Goal: Find specific page/section: Find specific page/section

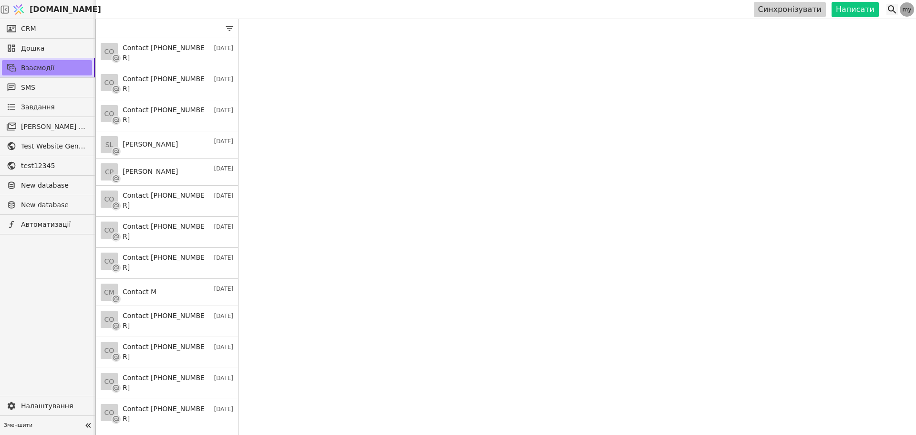
click at [891, 10] on icon at bounding box center [892, 9] width 11 height 11
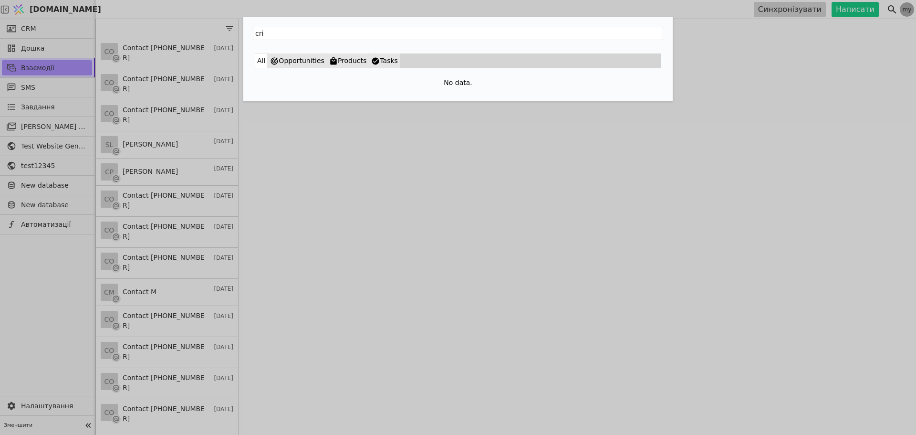
type input "cri"
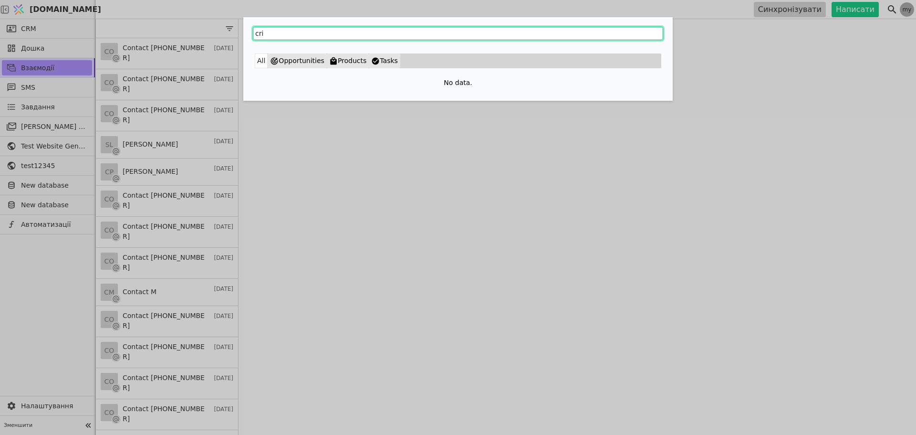
click at [275, 39] on input "cri" at bounding box center [458, 33] width 410 height 13
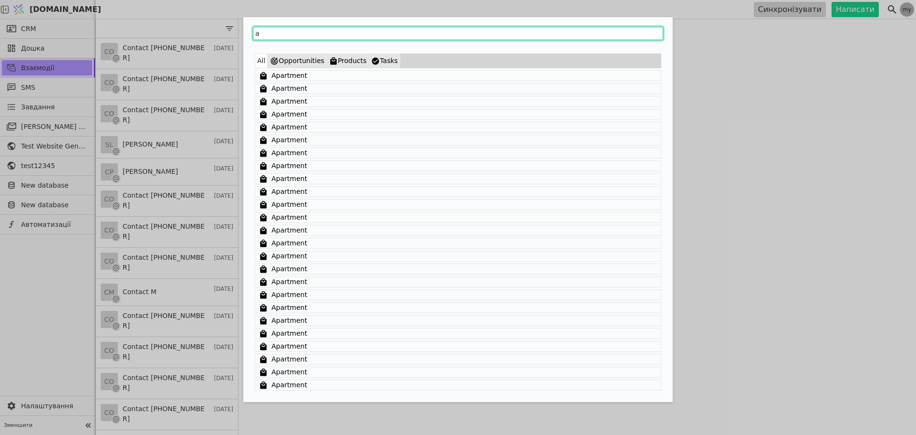
click at [278, 34] on input "a" at bounding box center [458, 33] width 410 height 13
type input "ap"
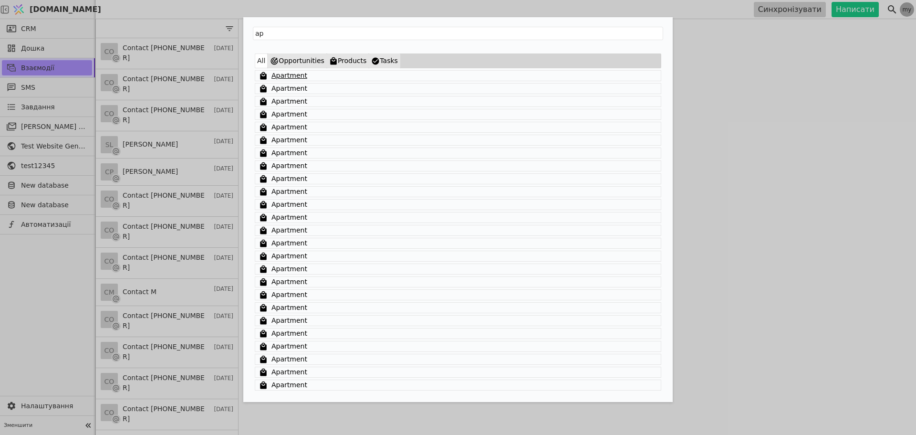
click at [290, 74] on link "Apartment" at bounding box center [290, 76] width 36 height 10
click at [309, 63] on button "Opportunities" at bounding box center [297, 60] width 59 height 15
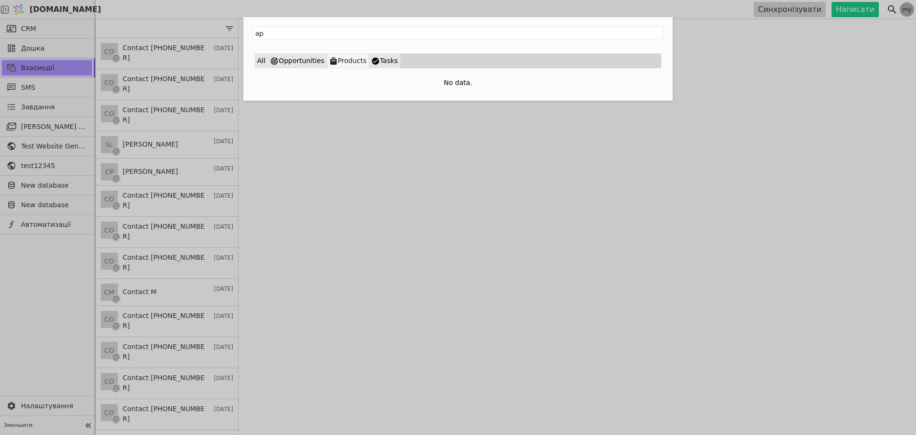
click at [335, 59] on button "Products" at bounding box center [348, 60] width 42 height 15
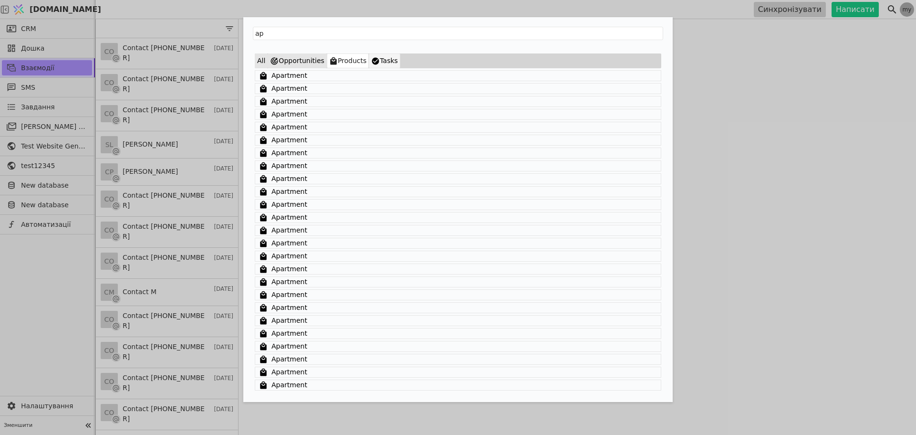
click at [373, 61] on button "Tasks" at bounding box center [384, 60] width 31 height 15
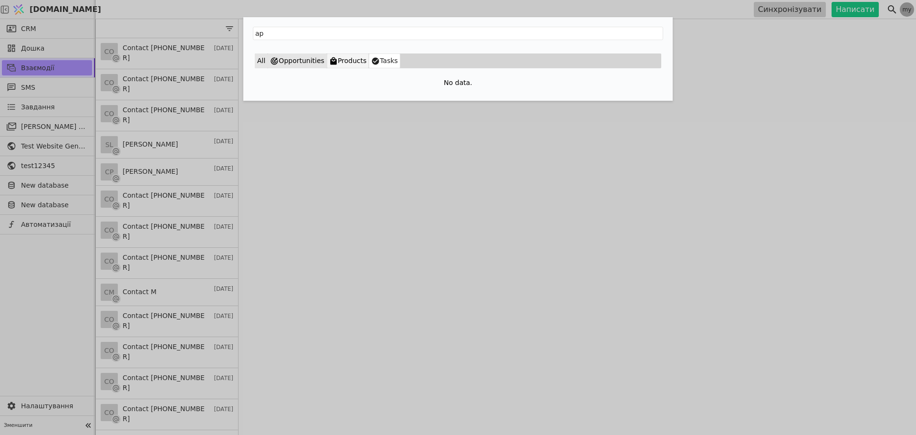
click at [340, 67] on button "Products" at bounding box center [348, 60] width 42 height 15
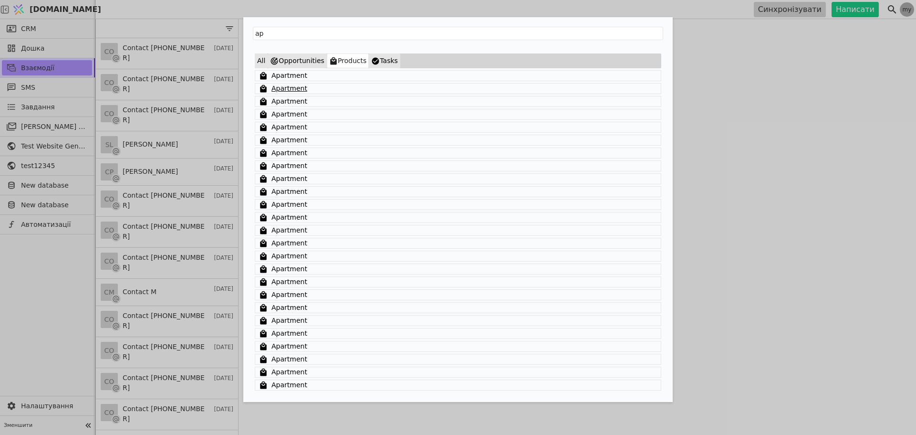
click at [292, 90] on link "Apartment" at bounding box center [290, 89] width 36 height 10
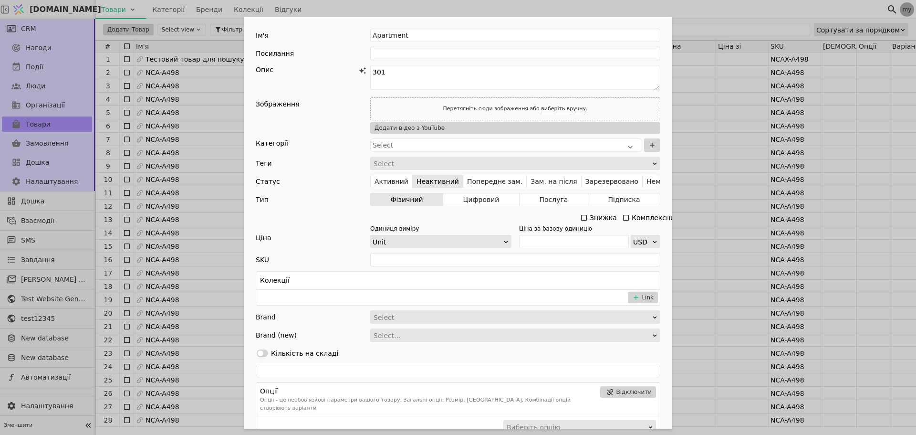
drag, startPoint x: 398, startPoint y: 73, endPoint x: 328, endPoint y: 71, distance: 70.2
click at [328, 71] on div "Опис 301" at bounding box center [458, 79] width 405 height 28
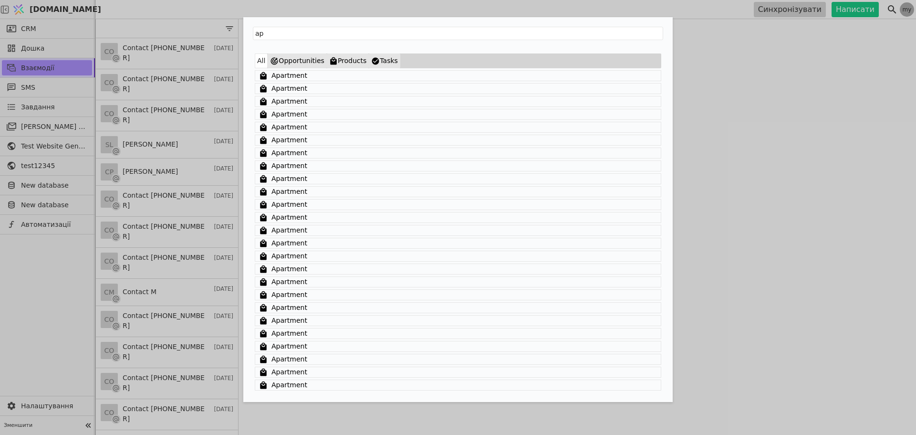
drag, startPoint x: 288, startPoint y: 34, endPoint x: 226, endPoint y: 33, distance: 61.6
click at [229, 33] on div "ap All Opportunities Products Tasks Apartment Apartment Apartment Apartment Apa…" at bounding box center [458, 217] width 916 height 435
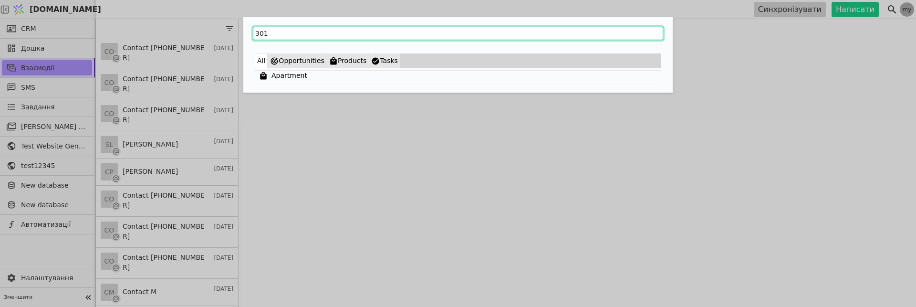
click at [305, 31] on input "301" at bounding box center [458, 33] width 410 height 13
click at [335, 38] on input "301" at bounding box center [458, 33] width 410 height 13
type input "30"
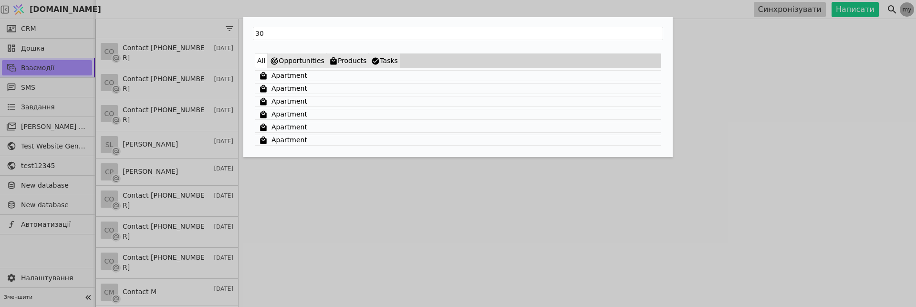
drag, startPoint x: 516, startPoint y: 304, endPoint x: 515, endPoint y: 294, distance: 9.6
click at [515, 294] on div "30 All Opportunities Products Tasks Apartment Apartment Apartment Apartment Apa…" at bounding box center [458, 153] width 916 height 307
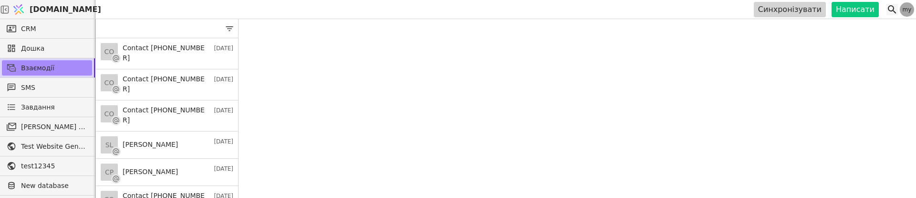
click at [890, 9] on icon at bounding box center [892, 9] width 11 height 11
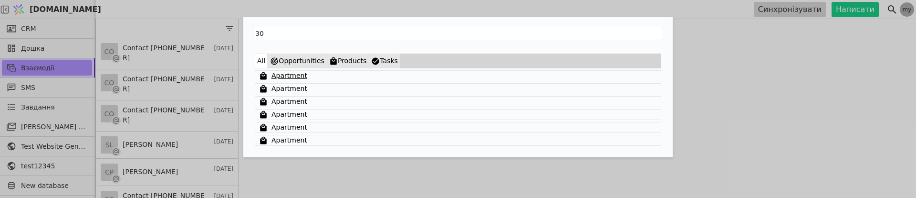
click at [288, 75] on link "Apartment" at bounding box center [290, 76] width 36 height 10
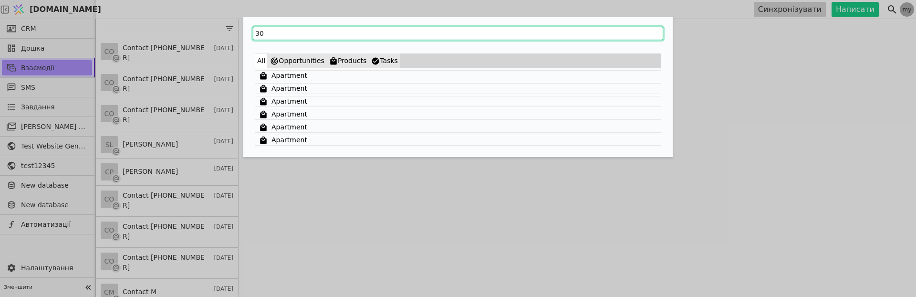
drag, startPoint x: 298, startPoint y: 33, endPoint x: 213, endPoint y: 33, distance: 85.4
click at [213, 33] on div "30 All Opportunities Products Tasks Apartment Apartment Apartment Apartment Apa…" at bounding box center [458, 148] width 916 height 297
type input "n"
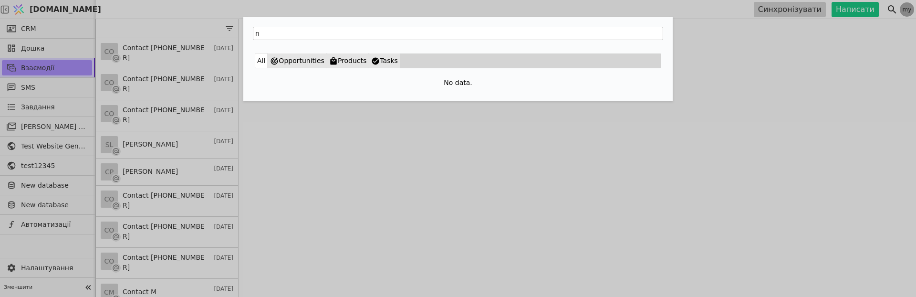
drag, startPoint x: 329, startPoint y: 25, endPoint x: 329, endPoint y: 32, distance: 6.7
click at [329, 27] on div "n" at bounding box center [457, 32] width 429 height 31
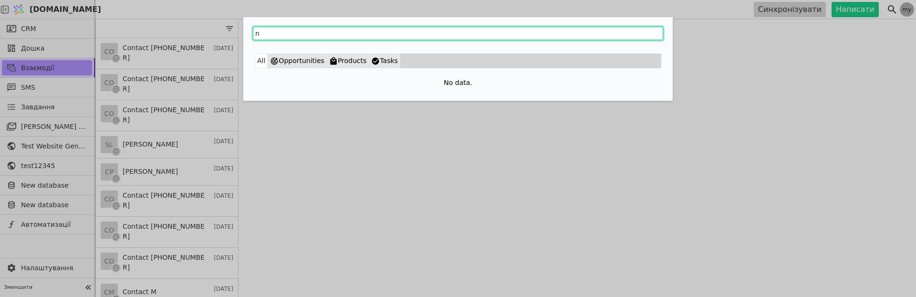
click at [329, 32] on input "n" at bounding box center [458, 33] width 410 height 13
drag, startPoint x: 329, startPoint y: 32, endPoint x: 232, endPoint y: 32, distance: 96.9
click at [232, 32] on div "nca All Opportunities Products Tasks No data." at bounding box center [458, 148] width 916 height 297
type input "a"
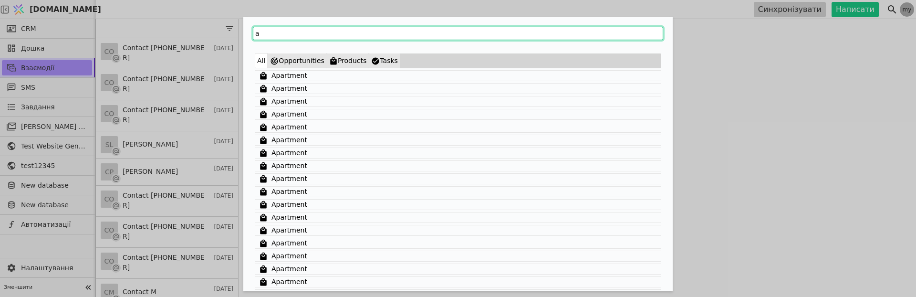
click at [286, 37] on input "a" at bounding box center [458, 33] width 410 height 13
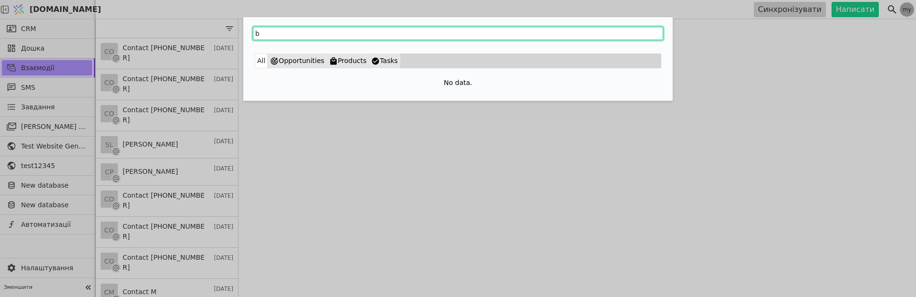
click at [286, 37] on input "b" at bounding box center [458, 33] width 410 height 13
click at [291, 35] on input "c" at bounding box center [458, 33] width 410 height 13
click at [292, 35] on input "c" at bounding box center [458, 33] width 410 height 13
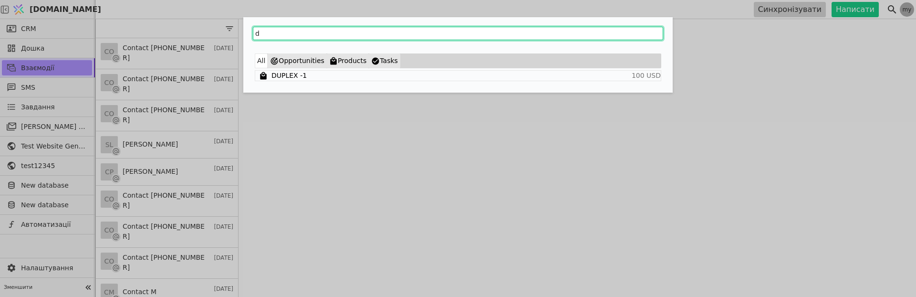
drag, startPoint x: 290, startPoint y: 35, endPoint x: 200, endPoint y: 36, distance: 89.2
click at [200, 36] on div "d All Opportunities Products Tasks DUPLEX -1 100 USD" at bounding box center [458, 148] width 916 height 297
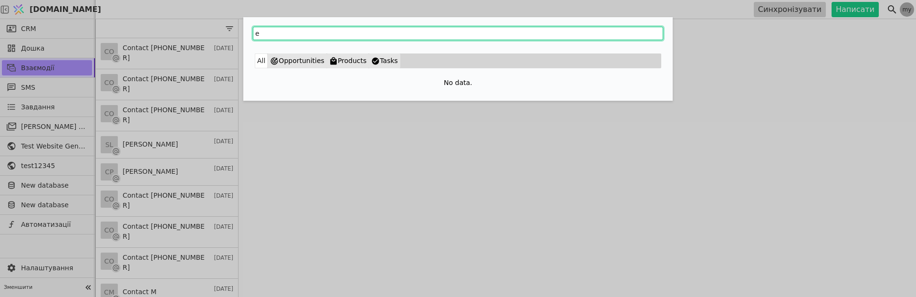
drag, startPoint x: 262, startPoint y: 33, endPoint x: 250, endPoint y: 33, distance: 12.9
click at [250, 33] on div "e" at bounding box center [457, 32] width 429 height 31
drag, startPoint x: 272, startPoint y: 35, endPoint x: 210, endPoint y: 32, distance: 61.6
click at [210, 32] on div "f All Opportunities Products Tasks No data." at bounding box center [458, 148] width 916 height 297
drag, startPoint x: 264, startPoint y: 33, endPoint x: 231, endPoint y: 33, distance: 33.4
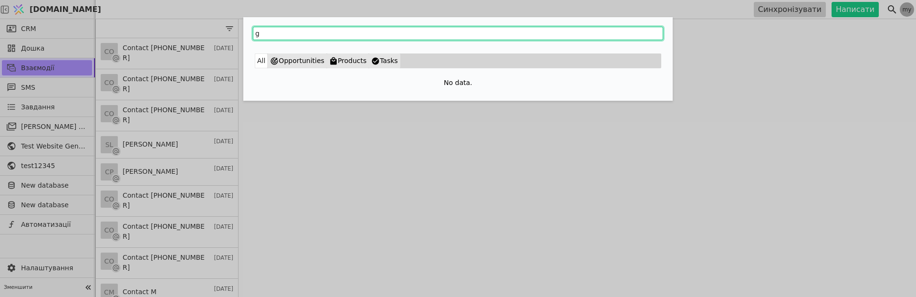
click at [231, 33] on div "g All Opportunities Products Tasks No data." at bounding box center [458, 148] width 916 height 297
drag, startPoint x: 280, startPoint y: 36, endPoint x: 213, endPoint y: 36, distance: 67.3
click at [213, 36] on div "h All Opportunities Products Tasks No data." at bounding box center [458, 148] width 916 height 297
drag, startPoint x: 272, startPoint y: 36, endPoint x: 226, endPoint y: 34, distance: 45.9
click at [226, 34] on div "i All Opportunities Products Tasks No data." at bounding box center [458, 148] width 916 height 297
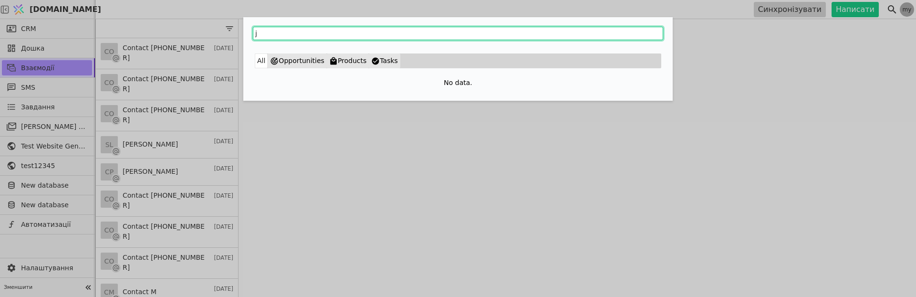
drag, startPoint x: 268, startPoint y: 36, endPoint x: 244, endPoint y: 36, distance: 24.3
click at [244, 36] on div "j" at bounding box center [457, 32] width 429 height 31
drag, startPoint x: 274, startPoint y: 36, endPoint x: 222, endPoint y: 33, distance: 51.6
click at [223, 33] on div "k All Opportunities Products Tasks No data." at bounding box center [458, 148] width 916 height 297
drag, startPoint x: 270, startPoint y: 32, endPoint x: 232, endPoint y: 35, distance: 37.3
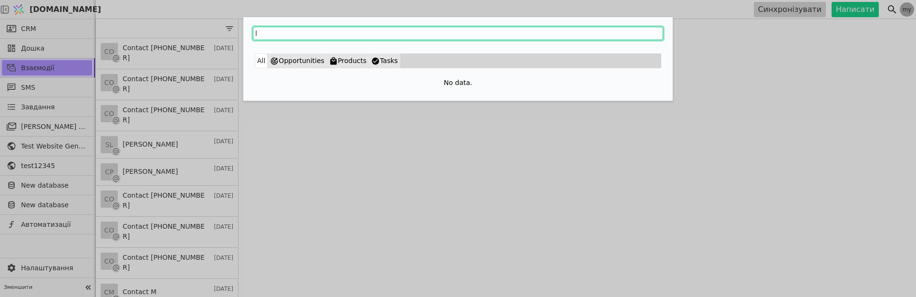
click at [232, 35] on div "l All Opportunities Products Tasks No data." at bounding box center [458, 148] width 916 height 297
drag, startPoint x: 274, startPoint y: 35, endPoint x: 222, endPoint y: 35, distance: 52.0
click at [222, 35] on div "m All Opportunities Products Tasks No data." at bounding box center [458, 148] width 916 height 297
drag, startPoint x: 273, startPoint y: 33, endPoint x: 214, endPoint y: 33, distance: 59.2
click at [214, 33] on div "n All Opportunities Products Tasks No data." at bounding box center [458, 148] width 916 height 297
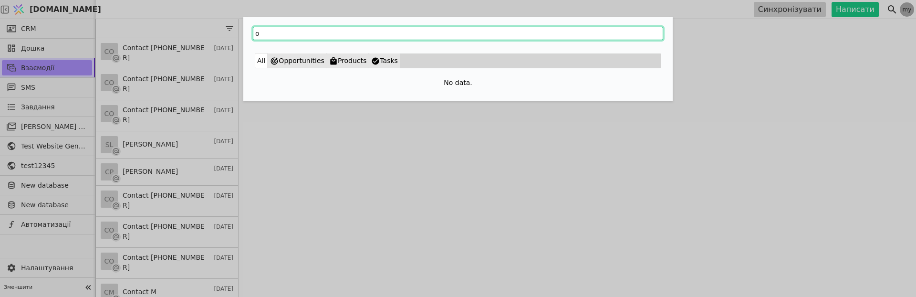
drag, startPoint x: 274, startPoint y: 34, endPoint x: 238, endPoint y: 34, distance: 35.8
click at [238, 34] on div "o All Opportunities Products Tasks No data." at bounding box center [458, 148] width 916 height 297
drag, startPoint x: 273, startPoint y: 37, endPoint x: 219, endPoint y: 36, distance: 54.4
click at [219, 36] on div "q All Opportunities Products Tasks No data." at bounding box center [458, 148] width 916 height 297
drag, startPoint x: 266, startPoint y: 32, endPoint x: 205, endPoint y: 32, distance: 61.1
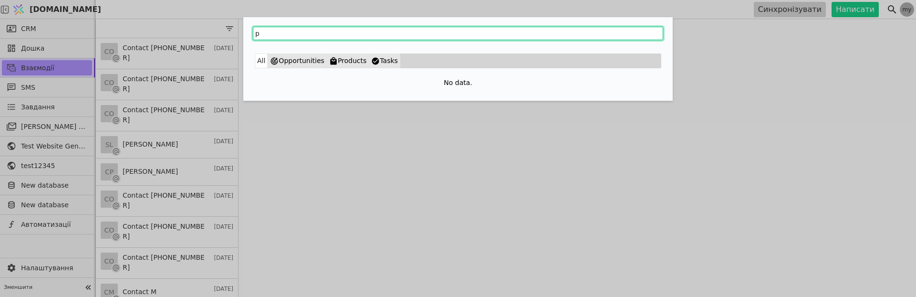
click at [205, 32] on div "p All Opportunities Products Tasks No data." at bounding box center [458, 148] width 916 height 297
drag, startPoint x: 280, startPoint y: 36, endPoint x: 220, endPoint y: 34, distance: 60.2
click at [220, 34] on div "r All Opportunities Products Tasks No data." at bounding box center [458, 148] width 916 height 297
type input "s"
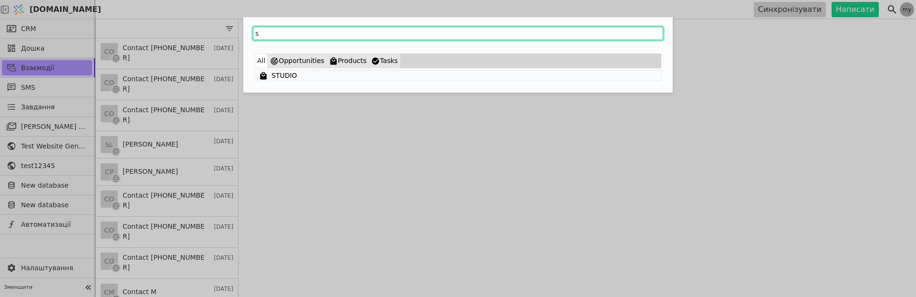
click at [271, 33] on input "s" at bounding box center [458, 33] width 410 height 13
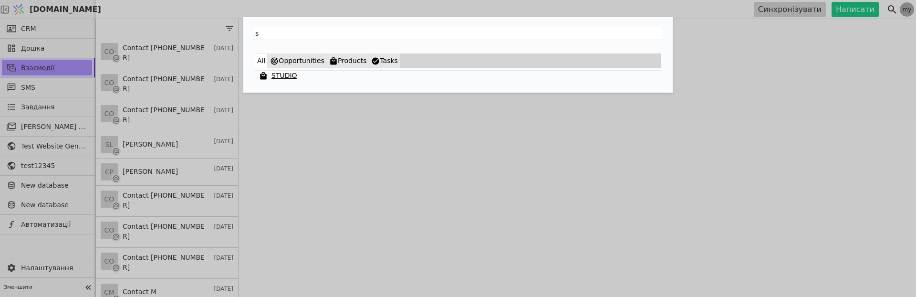
click at [284, 74] on link "STUDIO" at bounding box center [285, 76] width 26 height 10
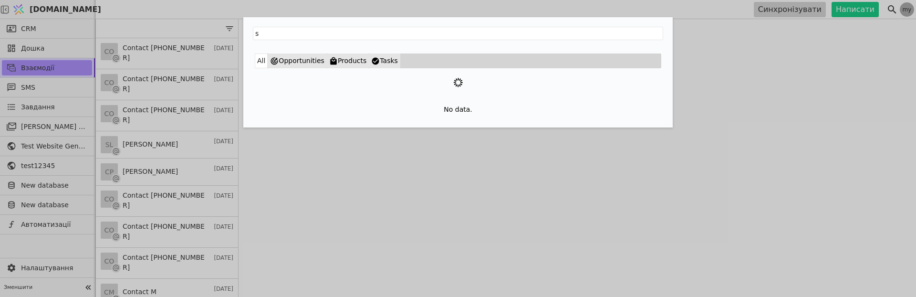
drag, startPoint x: 242, startPoint y: 35, endPoint x: 220, endPoint y: 35, distance: 22.0
click at [220, 35] on div "s All Opportunities Products Tasks No data." at bounding box center [458, 148] width 916 height 297
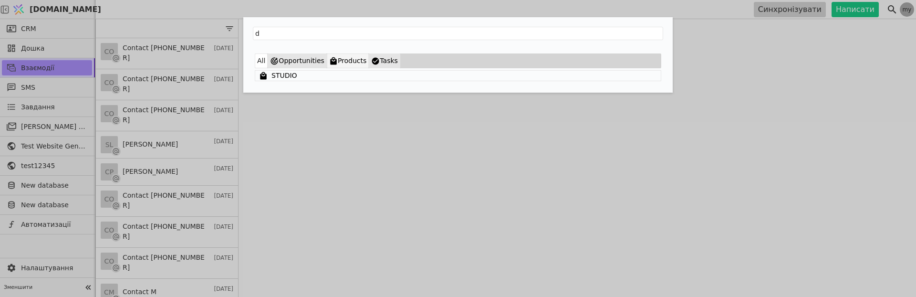
type input "d"
click at [279, 77] on link "DUPLEX -1" at bounding box center [289, 76] width 35 height 10
click at [298, 77] on link "DUPLEX -1" at bounding box center [289, 76] width 35 height 10
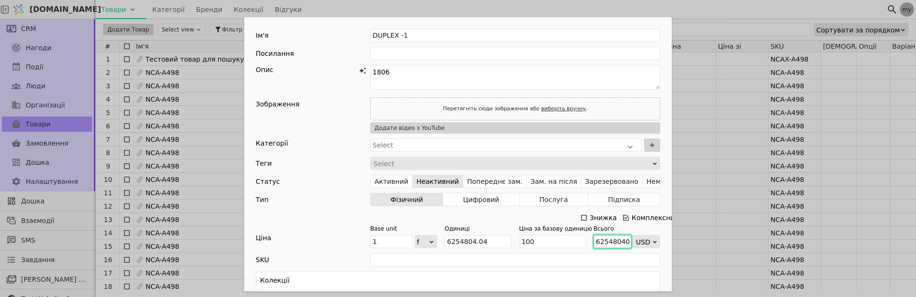
click at [611, 240] on input "625480404" at bounding box center [613, 241] width 38 height 13
drag, startPoint x: 613, startPoint y: 241, endPoint x: 604, endPoint y: 241, distance: 9.1
click at [604, 241] on input "625480404" at bounding box center [613, 241] width 38 height 13
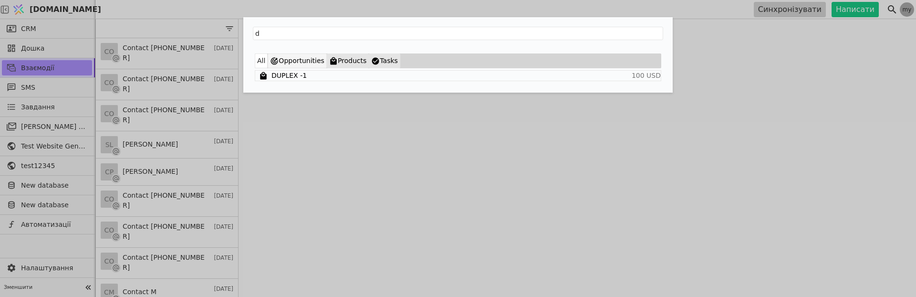
click at [291, 61] on button "Opportunities" at bounding box center [297, 60] width 59 height 15
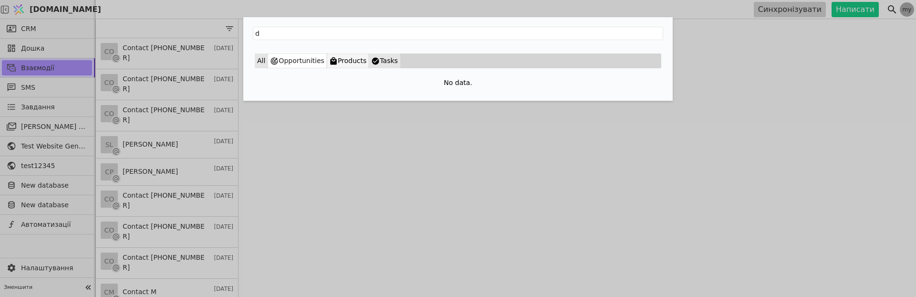
click at [337, 65] on button "Products" at bounding box center [348, 60] width 42 height 15
click at [379, 65] on button "Tasks" at bounding box center [384, 60] width 31 height 15
click at [262, 63] on button "All" at bounding box center [261, 60] width 13 height 15
